Goal: Task Accomplishment & Management: Manage account settings

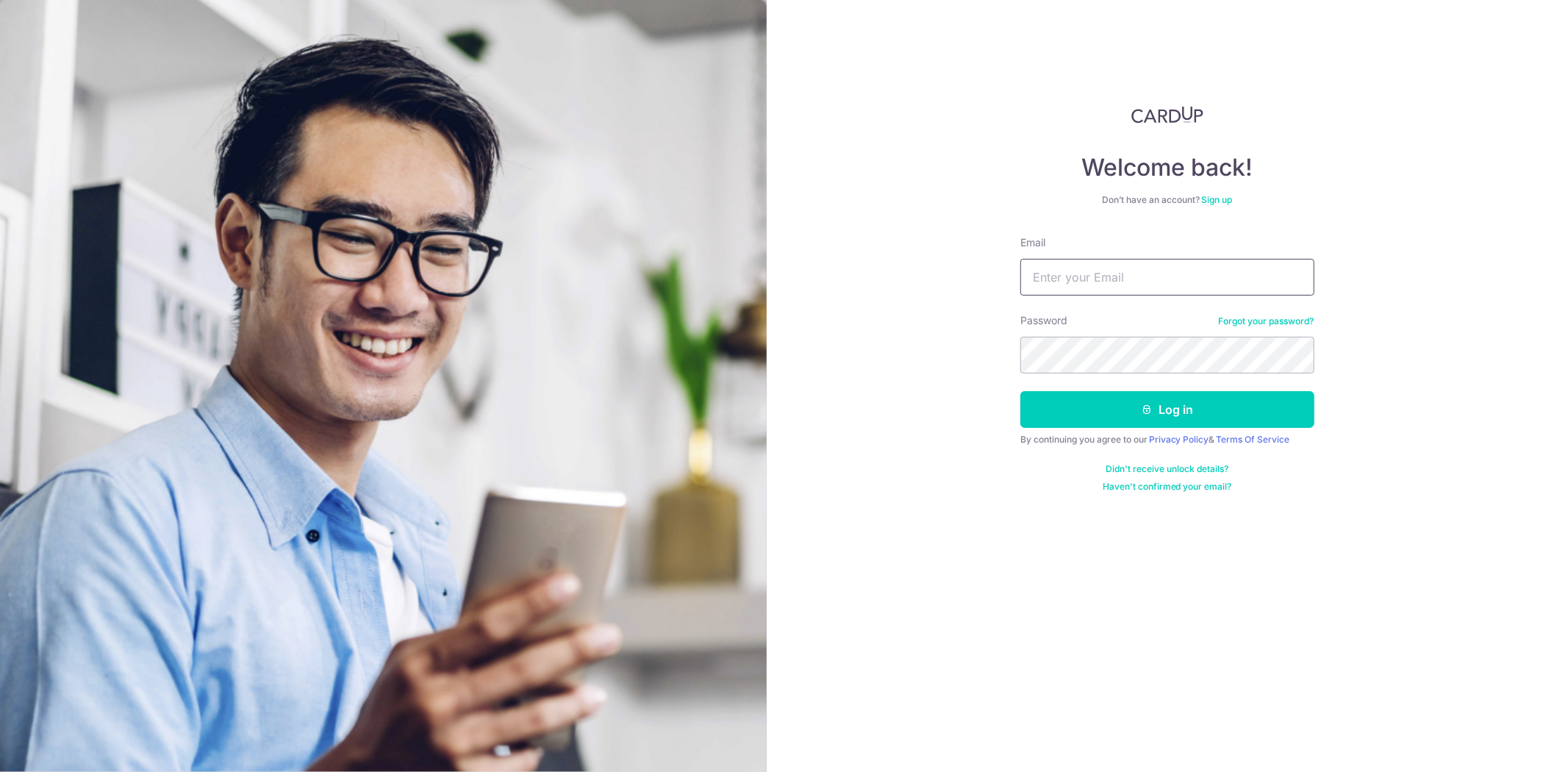
type input "[EMAIL_ADDRESS][DOMAIN_NAME]"
click at [1020, 391] on button "Log in" at bounding box center [1167, 409] width 294 height 37
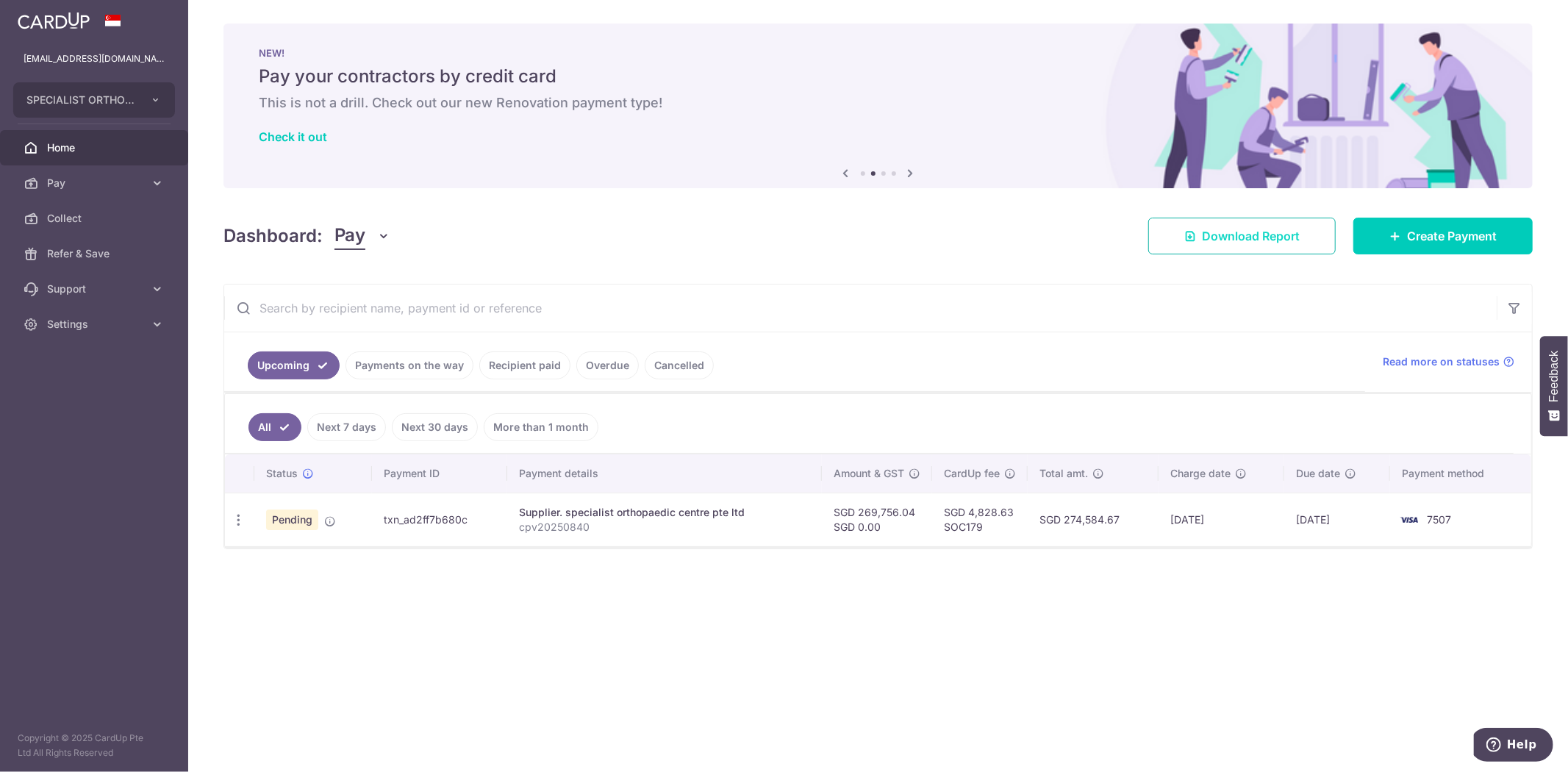
click at [1212, 218] on link "Download Report" at bounding box center [1241, 235] width 187 height 37
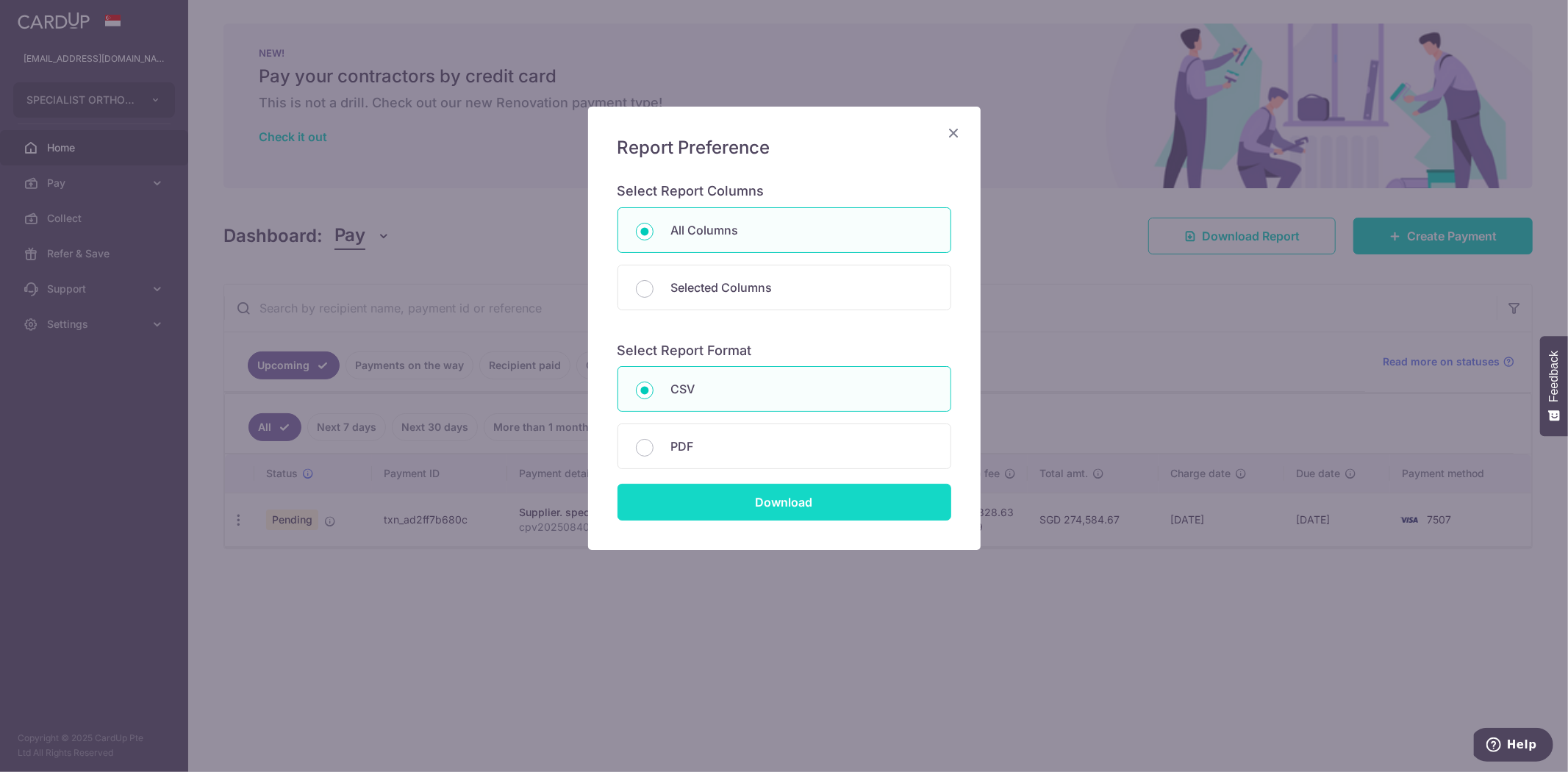
click at [805, 500] on input "Download" at bounding box center [784, 502] width 334 height 37
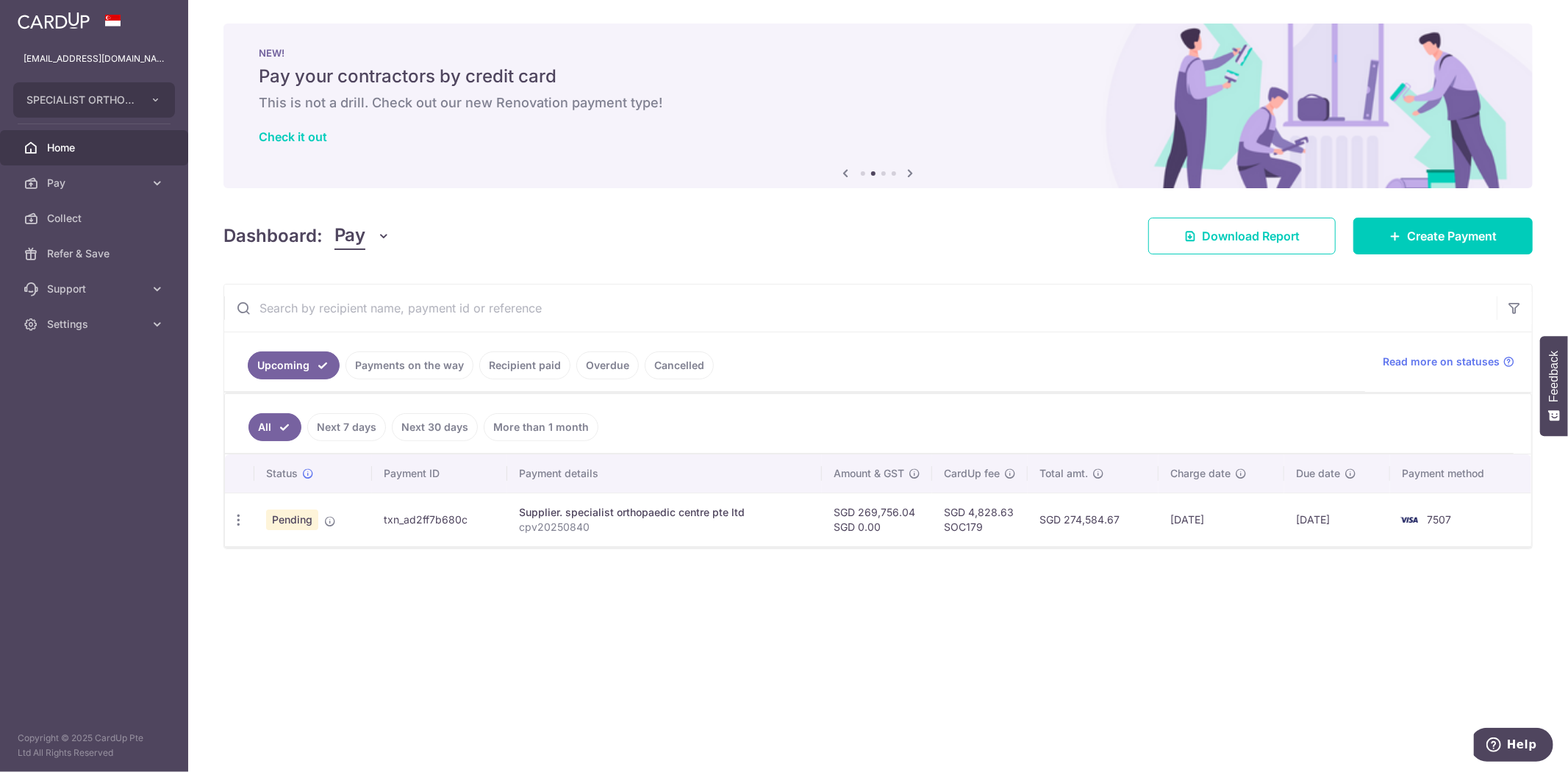
drag, startPoint x: 849, startPoint y: 608, endPoint x: 1407, endPoint y: 323, distance: 626.6
click at [969, 541] on div "× Pause Schedule Pause all future payments in this series Pause just this one p…" at bounding box center [878, 386] width 1380 height 772
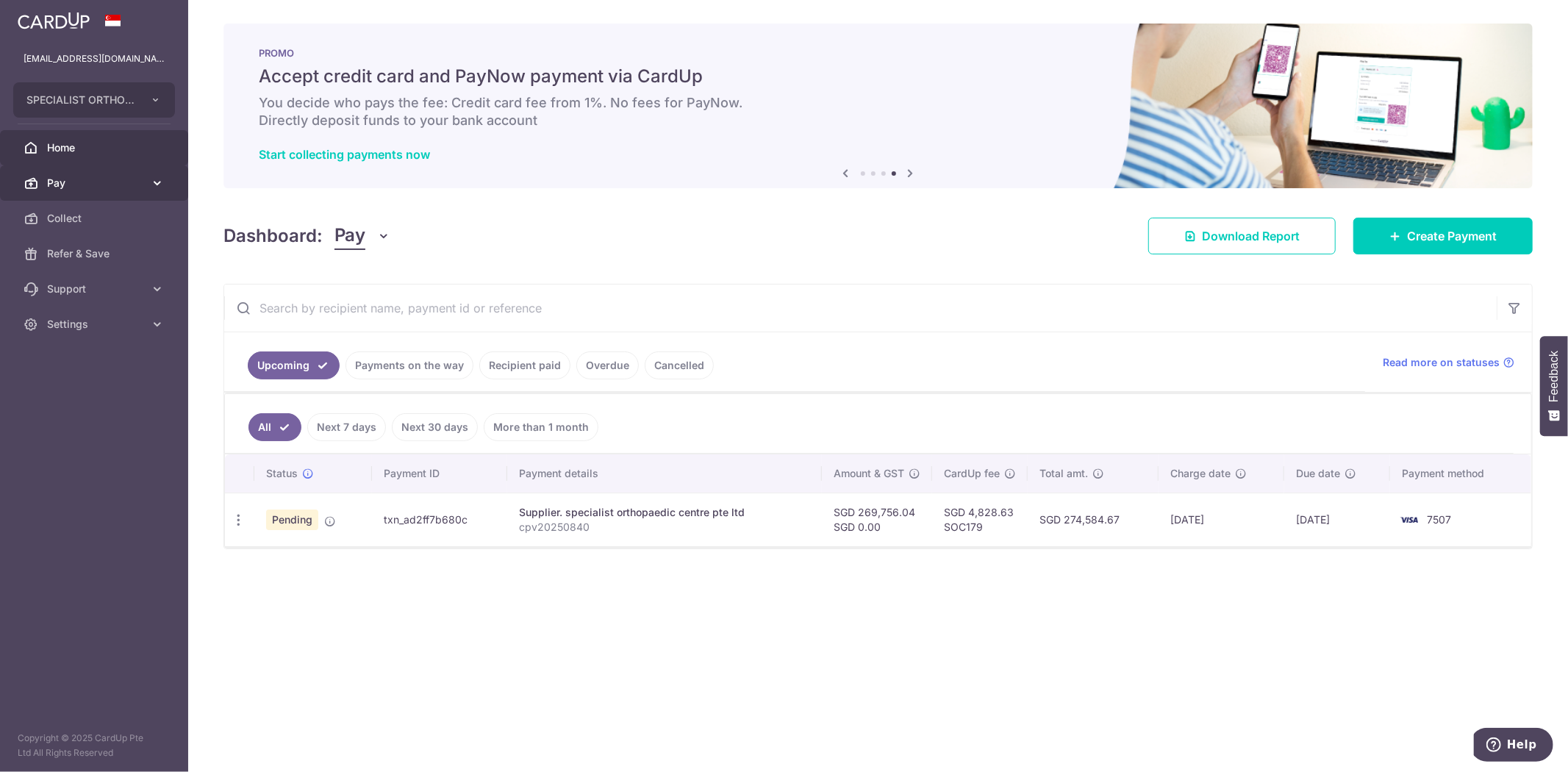
click at [166, 183] on link "Pay" at bounding box center [94, 182] width 188 height 35
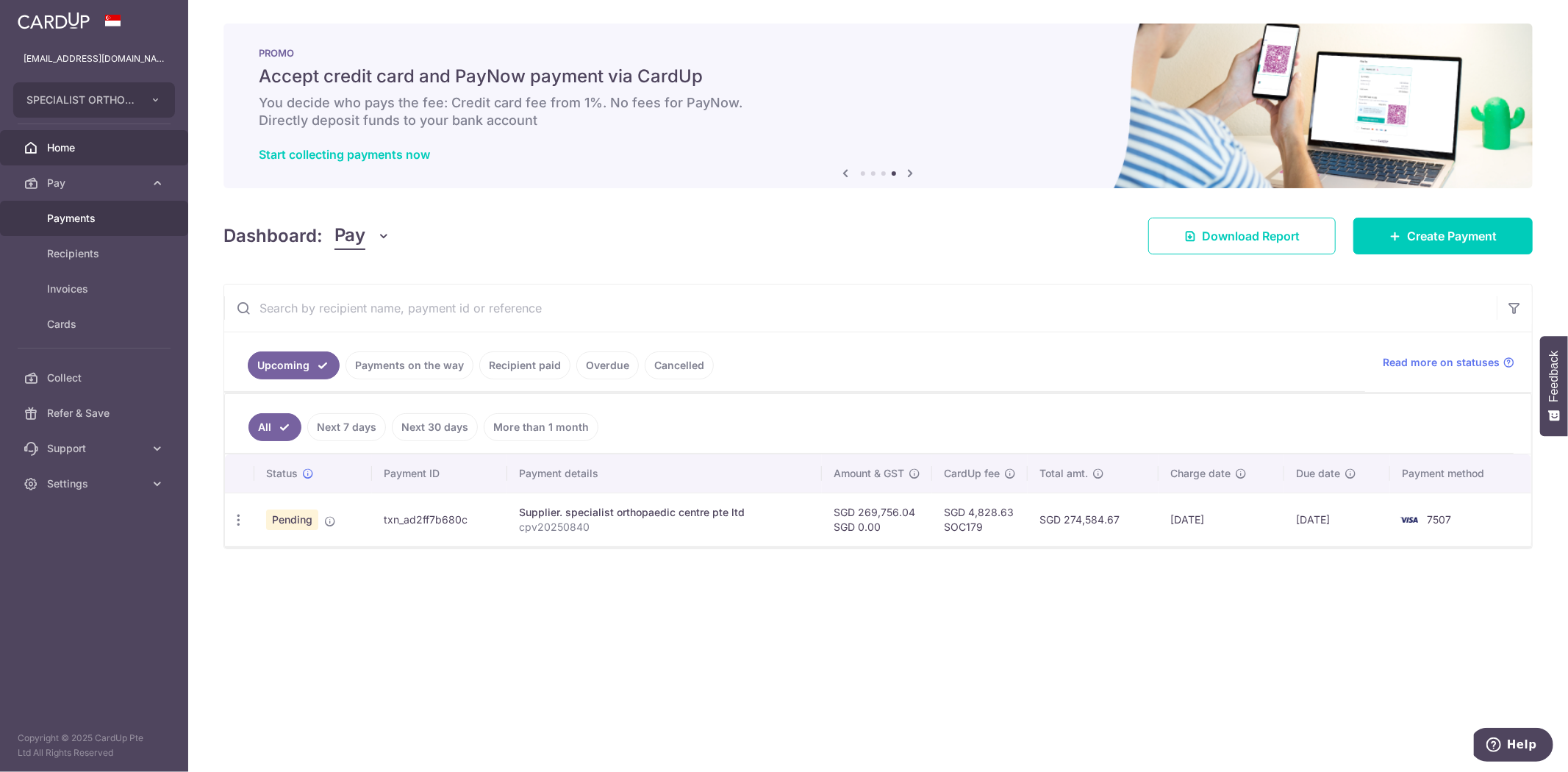
click at [114, 209] on link "Payments" at bounding box center [94, 217] width 188 height 35
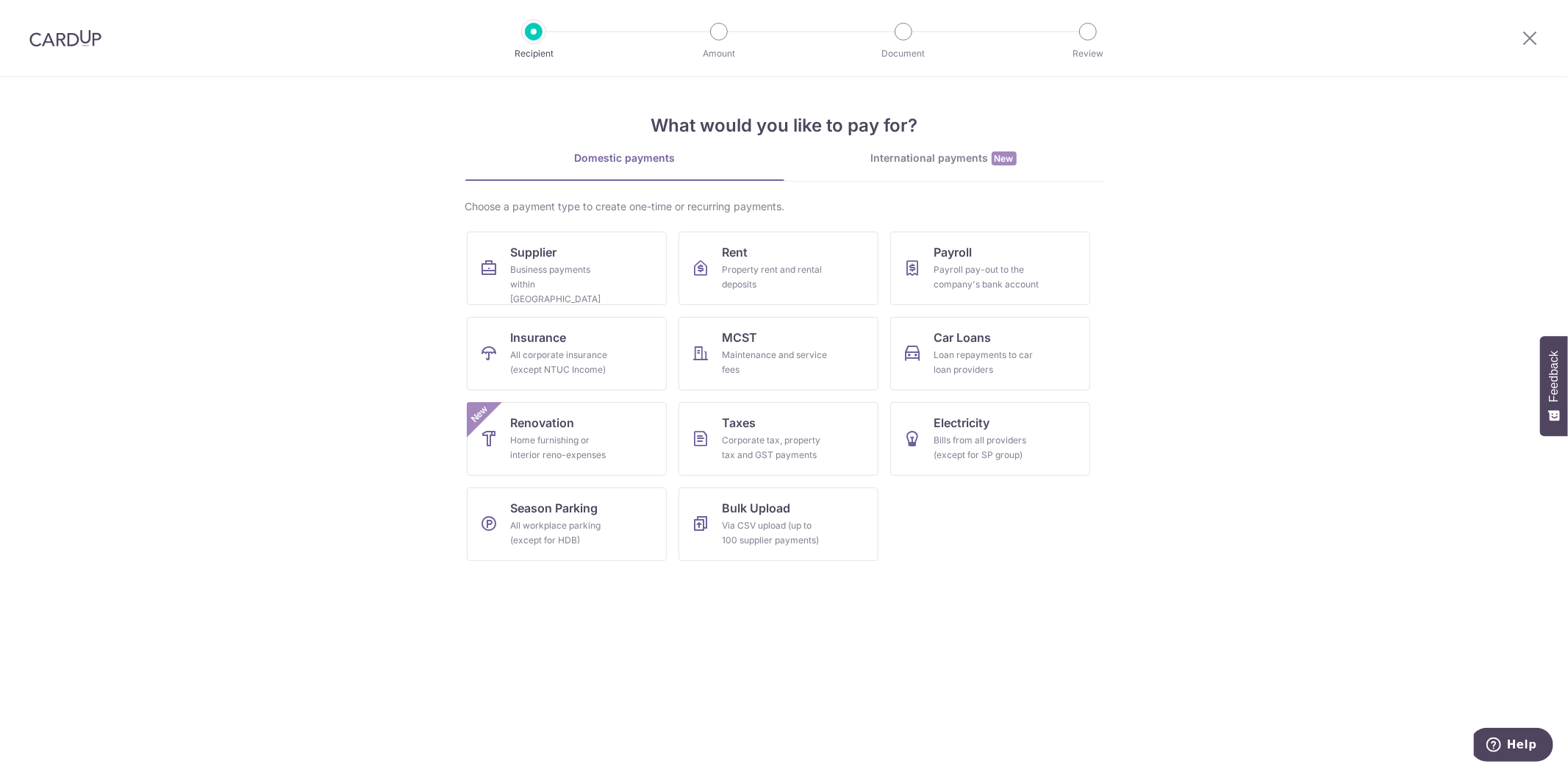
click at [303, 542] on section "What would you like to pay for? Domestic payments International payments New Ch…" at bounding box center [784, 424] width 1568 height 694
click at [1525, 31] on icon at bounding box center [1530, 38] width 18 height 19
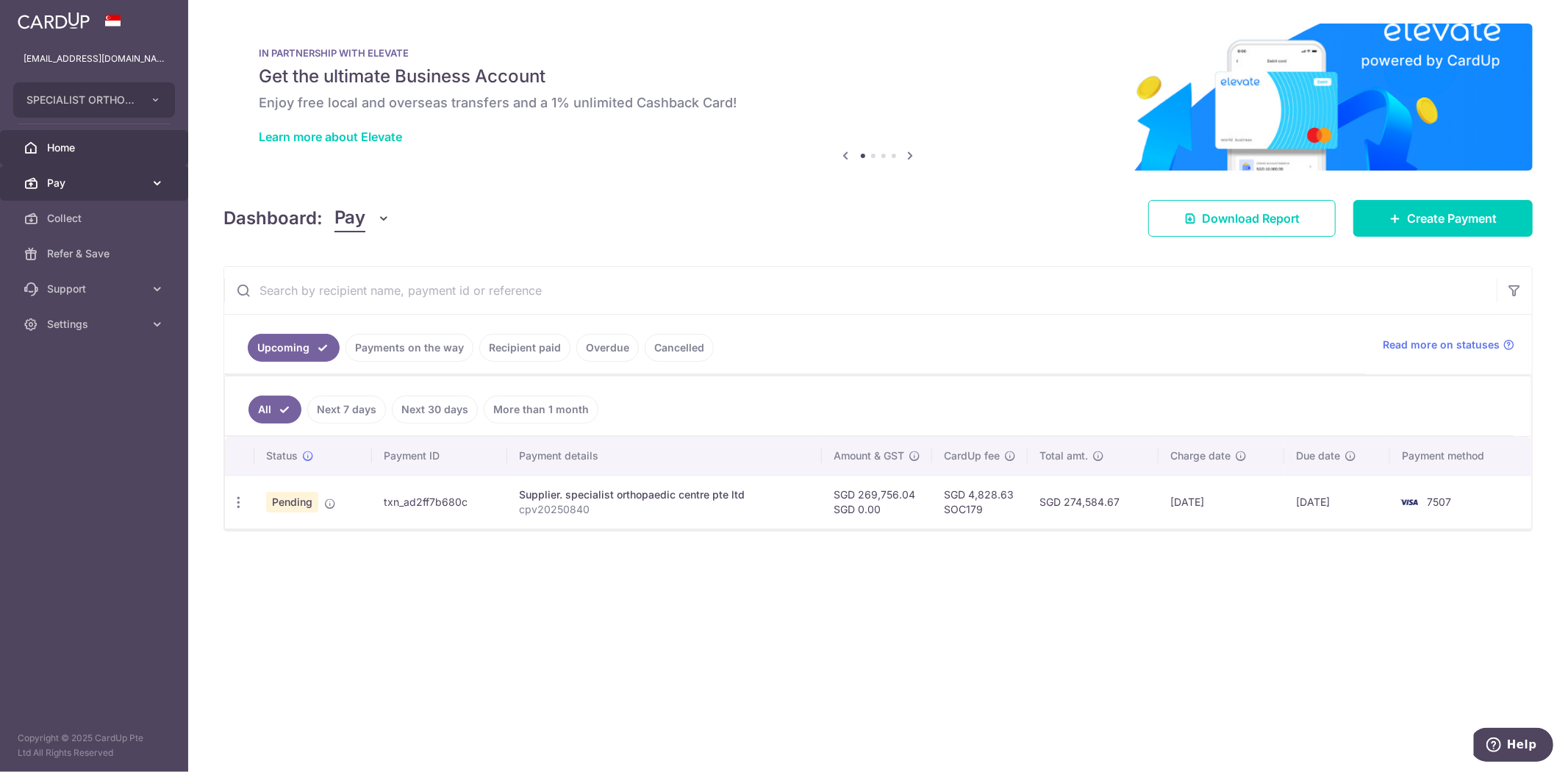
click at [145, 180] on link "Pay" at bounding box center [94, 182] width 188 height 35
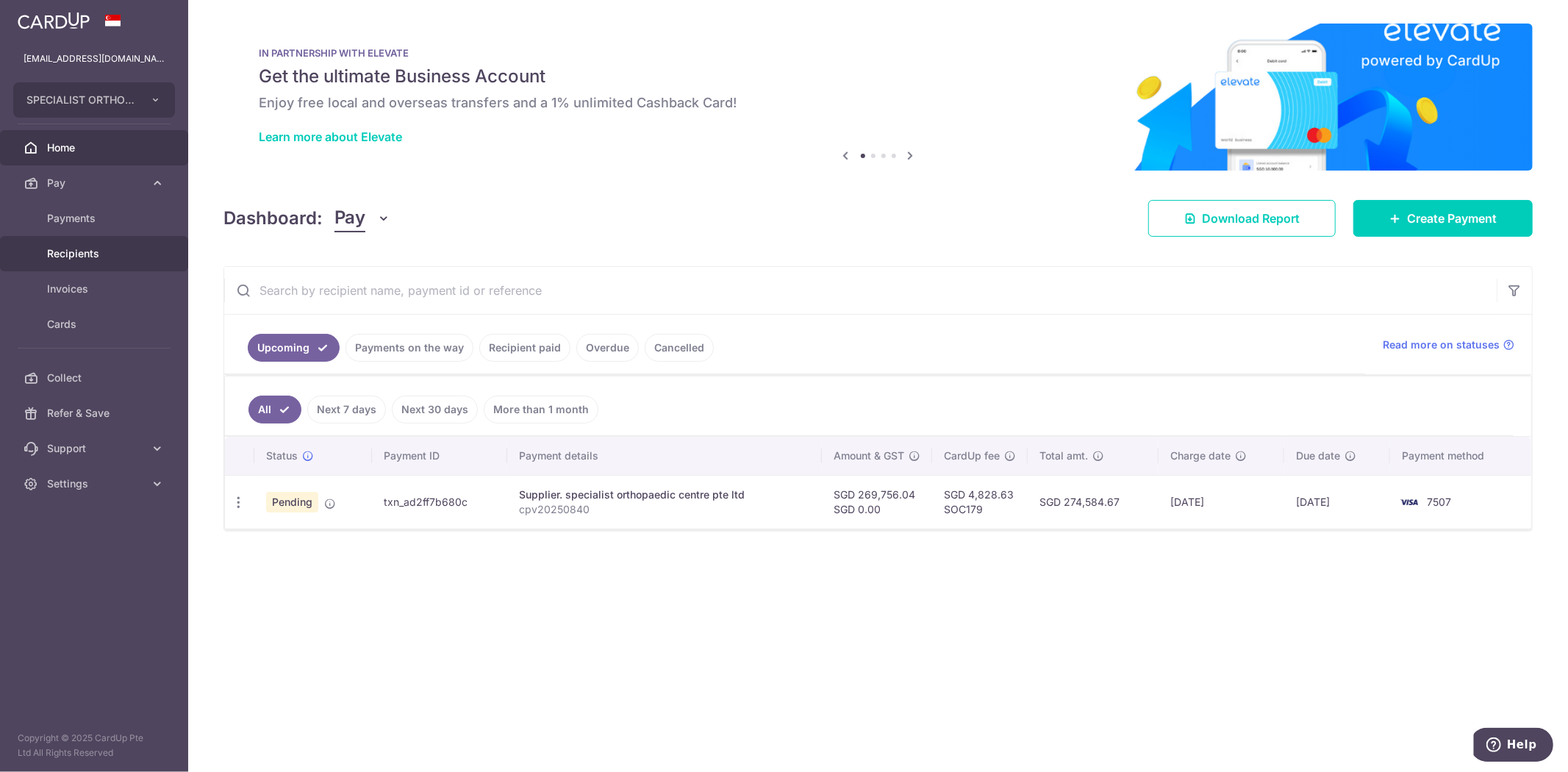
click at [100, 259] on span "Recipients" at bounding box center [96, 253] width 97 height 14
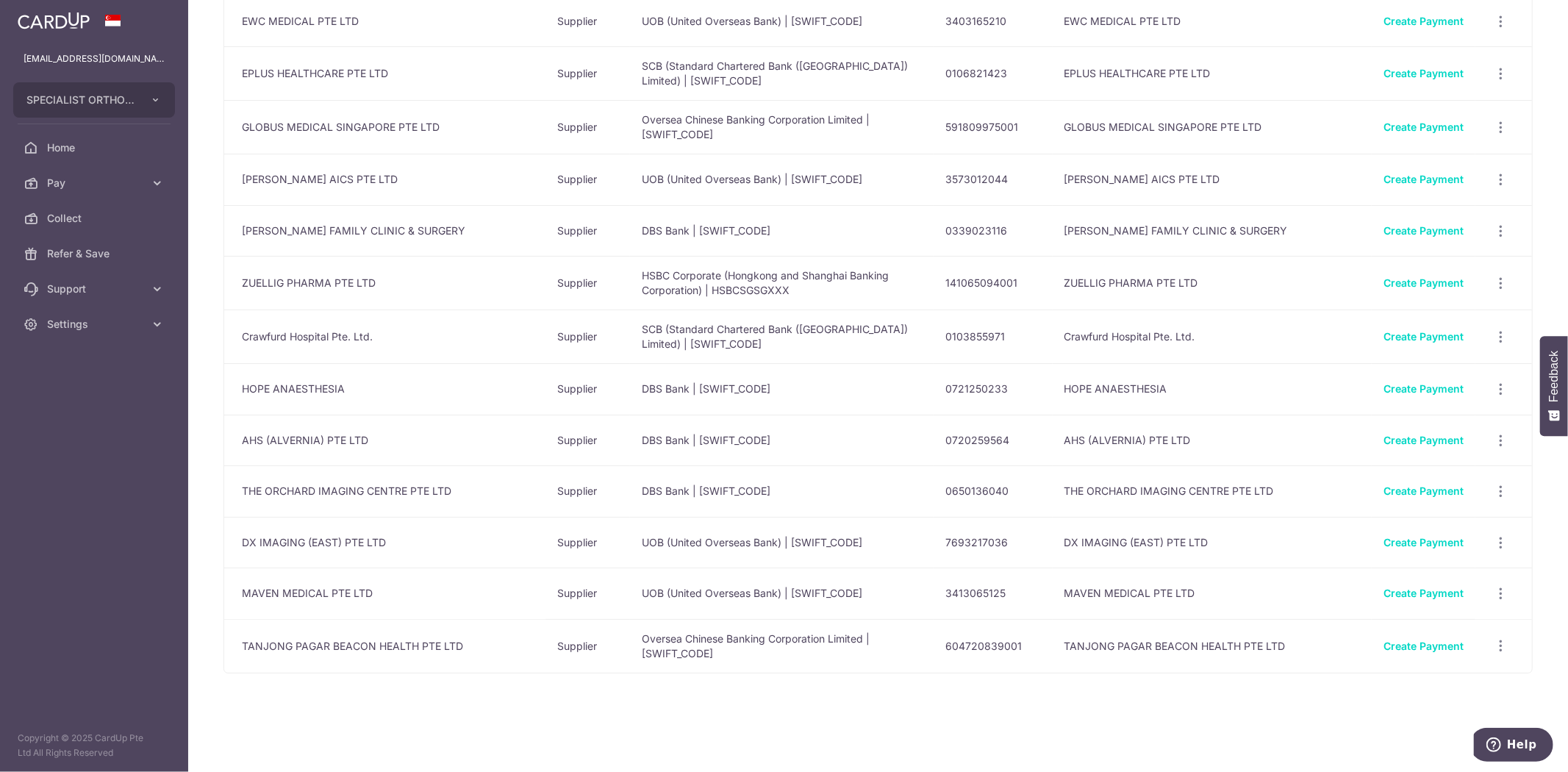
scroll to position [3844, 0]
click at [1501, 230] on div "View/Edit Linked Payments" at bounding box center [1501, 231] width 27 height 27
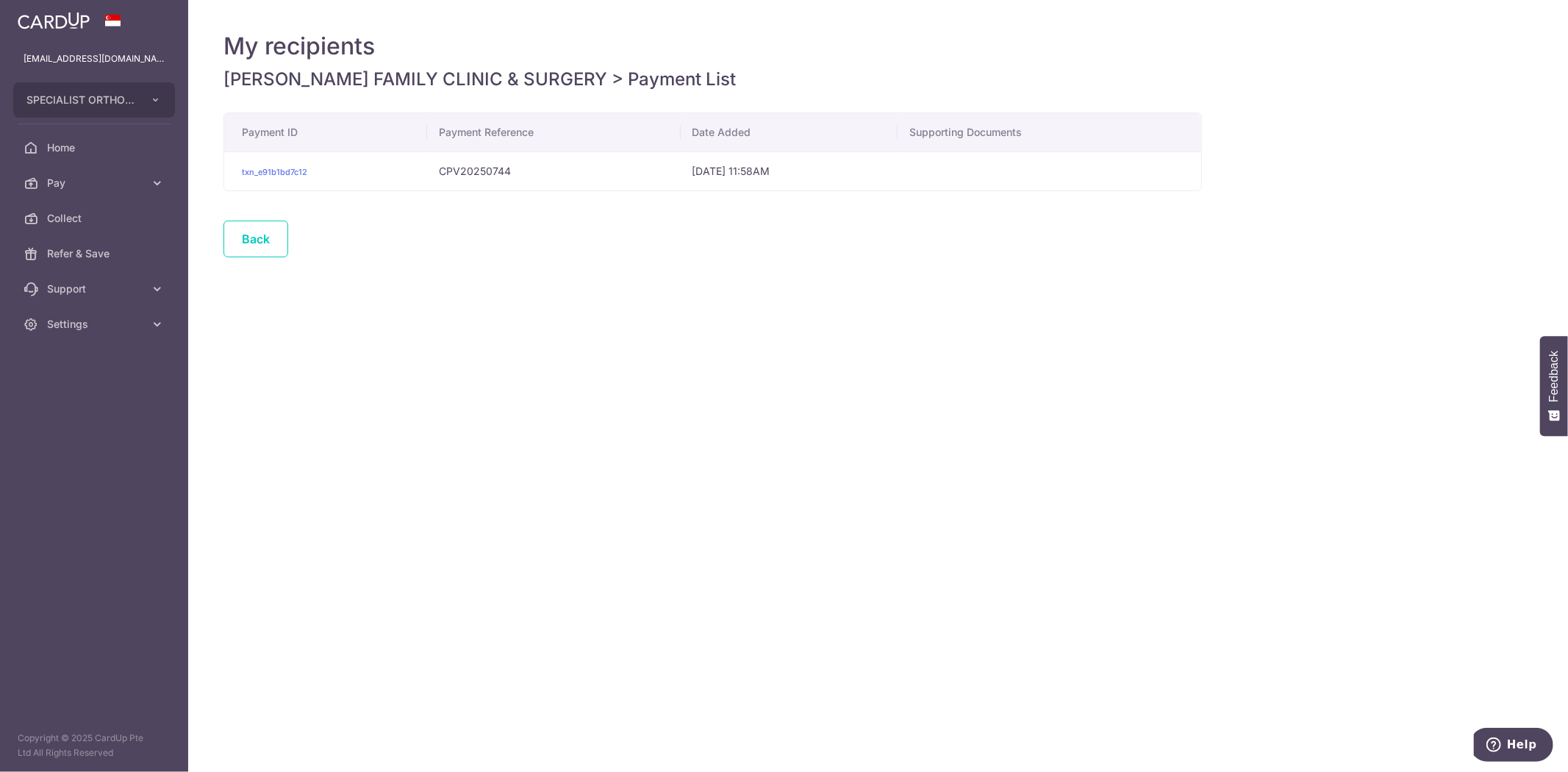
click at [1344, 319] on div "My recipients [PERSON_NAME] FAMILY CLINIC & SURGERY > Payment List Payment ID P…" at bounding box center [878, 386] width 1380 height 772
